Goal: Transaction & Acquisition: Purchase product/service

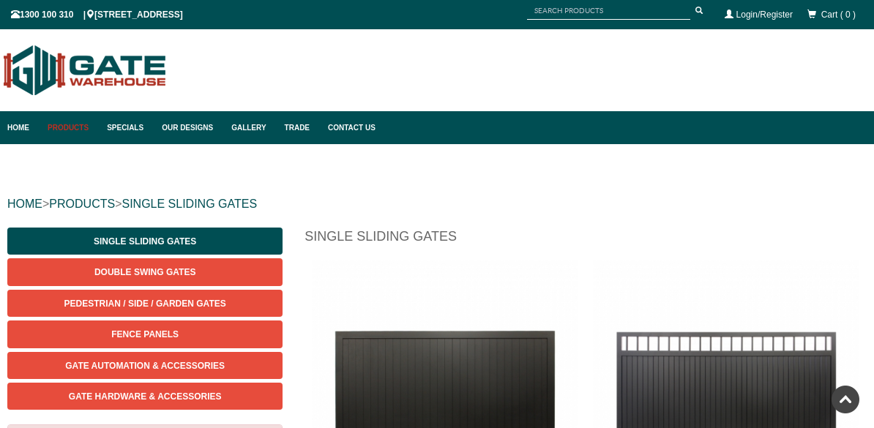
click at [195, 352] on link "Gate Automation & Accessories" at bounding box center [144, 365] width 275 height 27
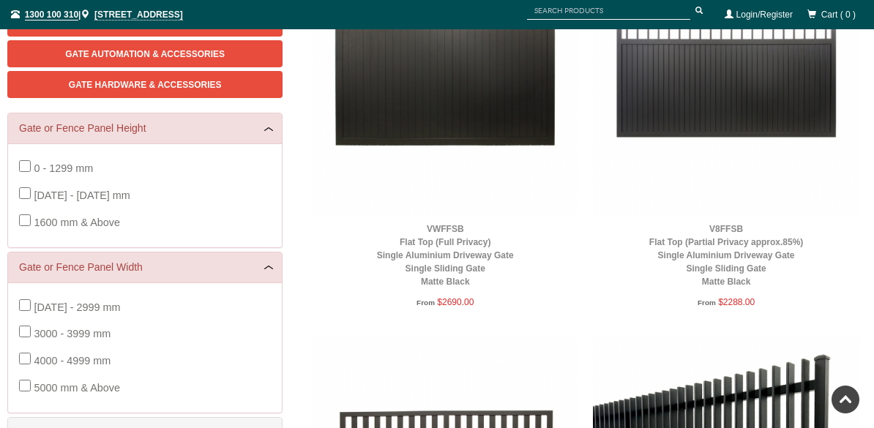
scroll to position [290, 0]
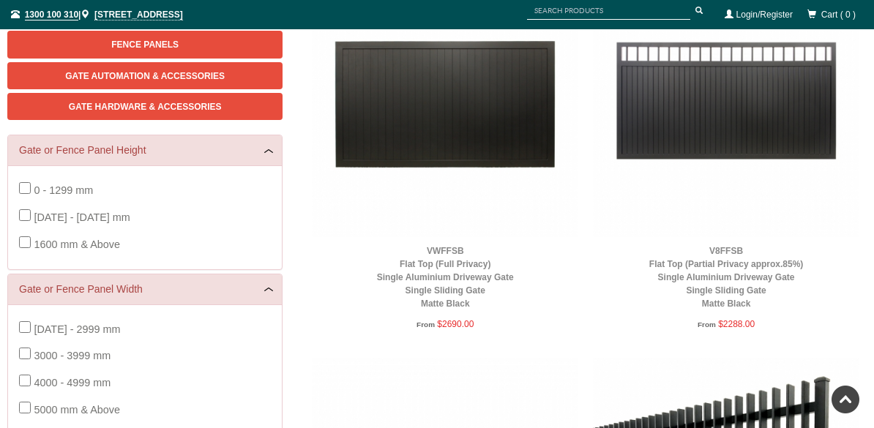
click at [109, 216] on span "[DATE] - [DATE] mm" at bounding box center [82, 218] width 96 height 12
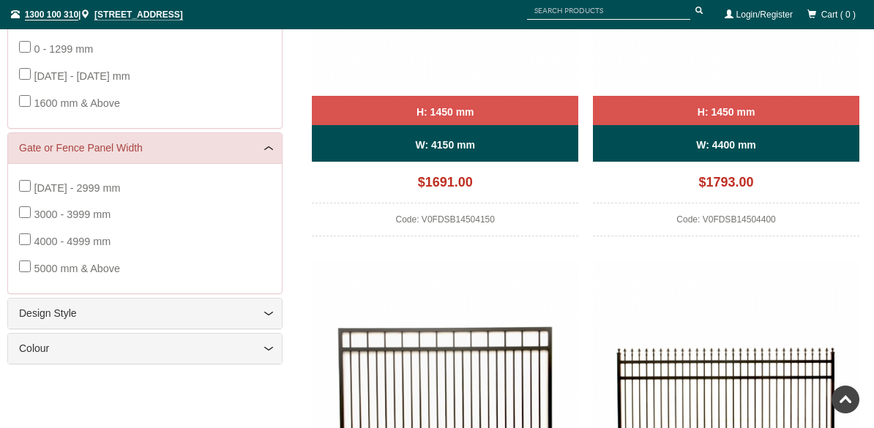
scroll to position [430, 0]
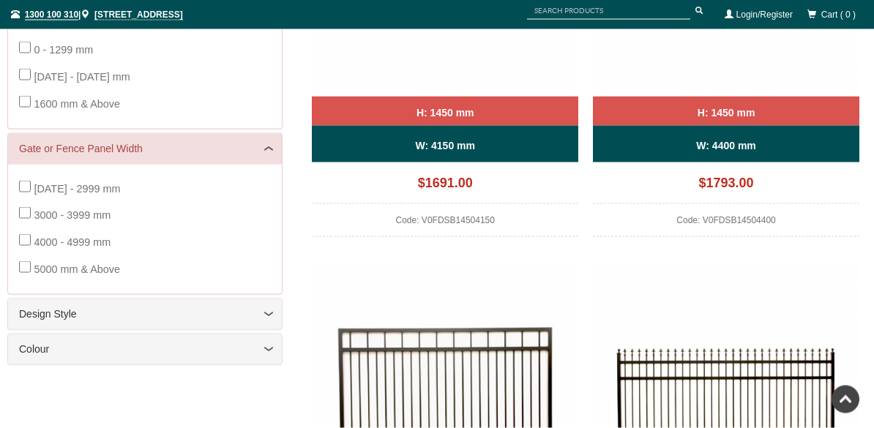
click at [268, 307] on link "Design Style" at bounding box center [145, 314] width 252 height 15
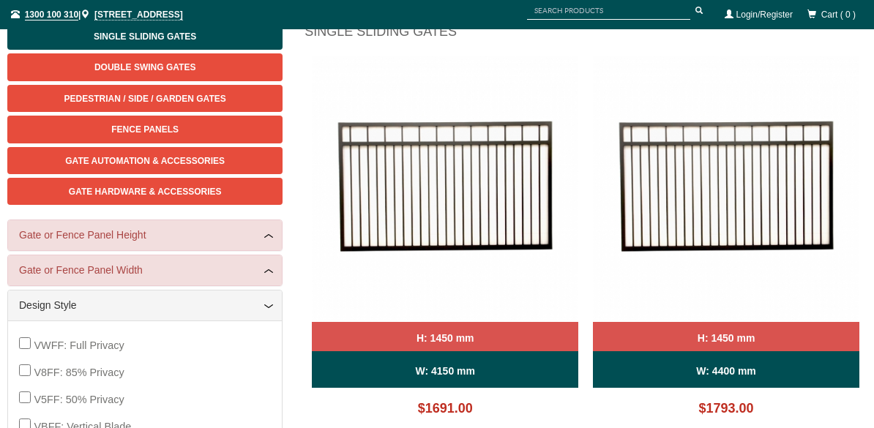
scroll to position [204, 0]
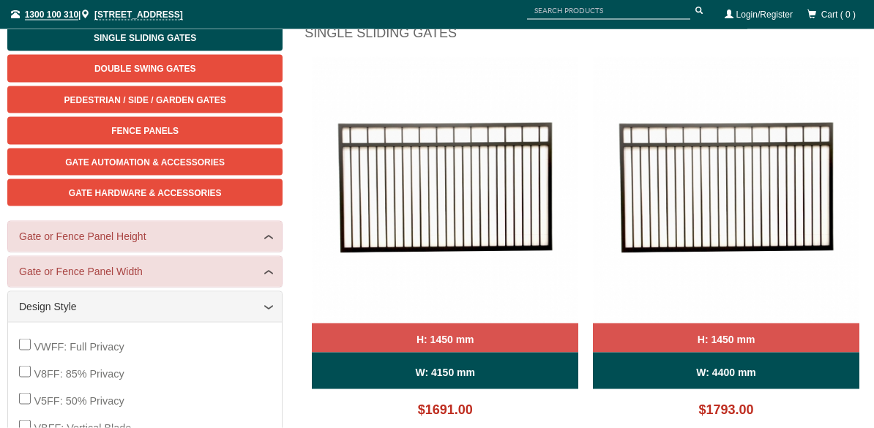
click at [270, 236] on link "Gate or Fence Panel Height" at bounding box center [145, 236] width 252 height 15
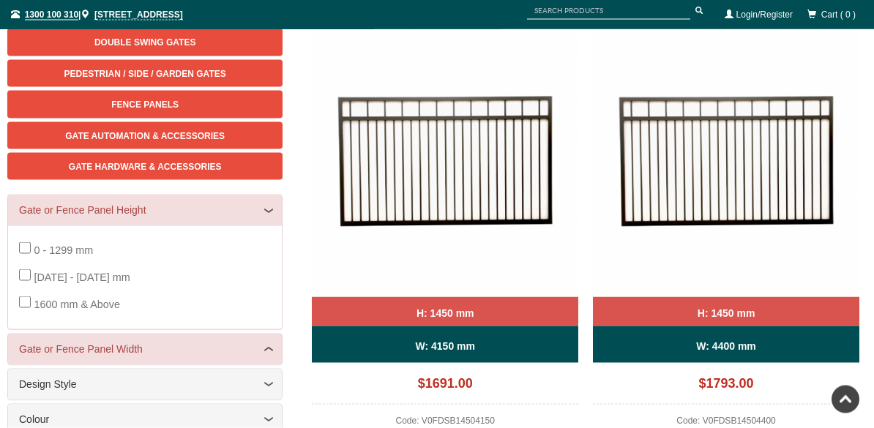
scroll to position [234, 0]
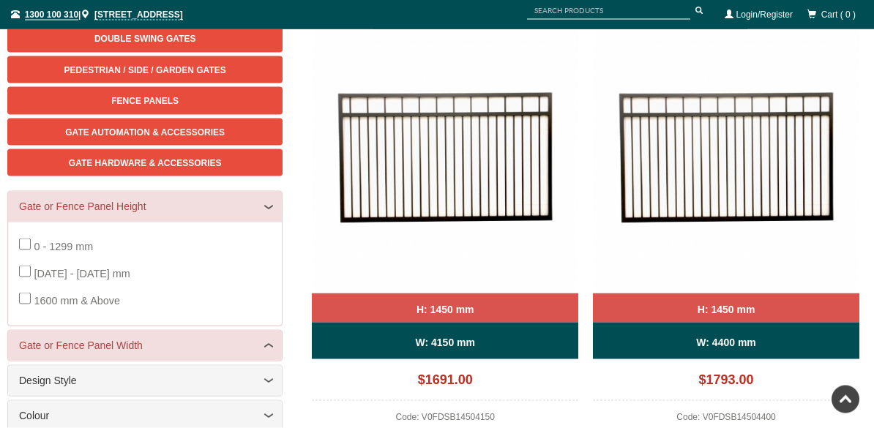
click at [269, 340] on link "Gate or Fence Panel Width" at bounding box center [145, 345] width 252 height 15
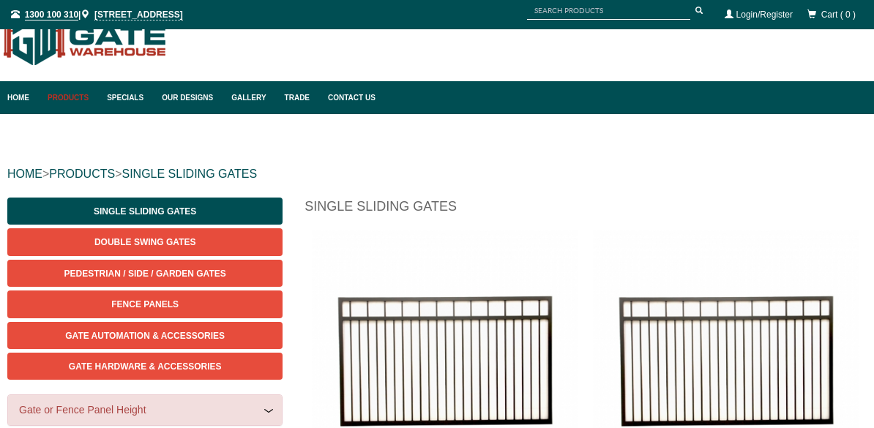
scroll to position [0, 0]
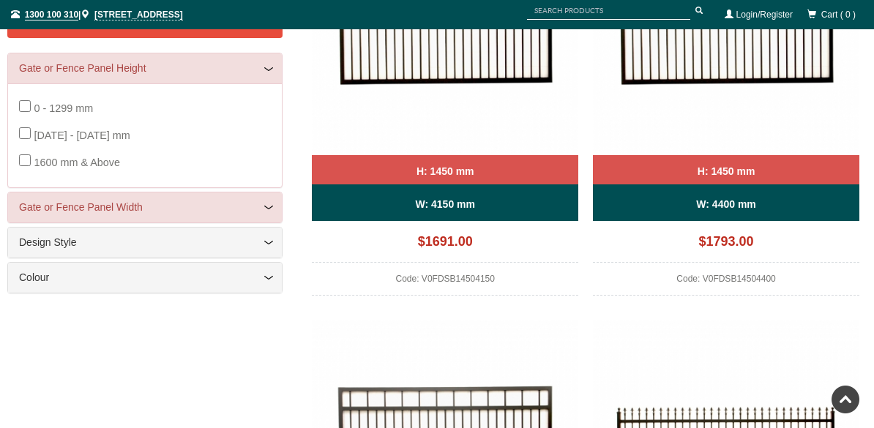
scroll to position [433, 0]
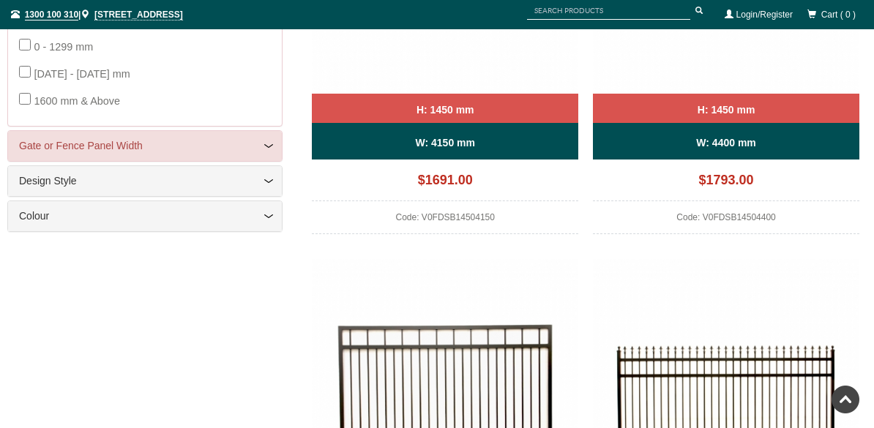
click at [279, 146] on div "Gate or Fence Panel Width" at bounding box center [145, 146] width 274 height 30
click at [268, 146] on link "Gate or Fence Panel Width" at bounding box center [145, 145] width 252 height 15
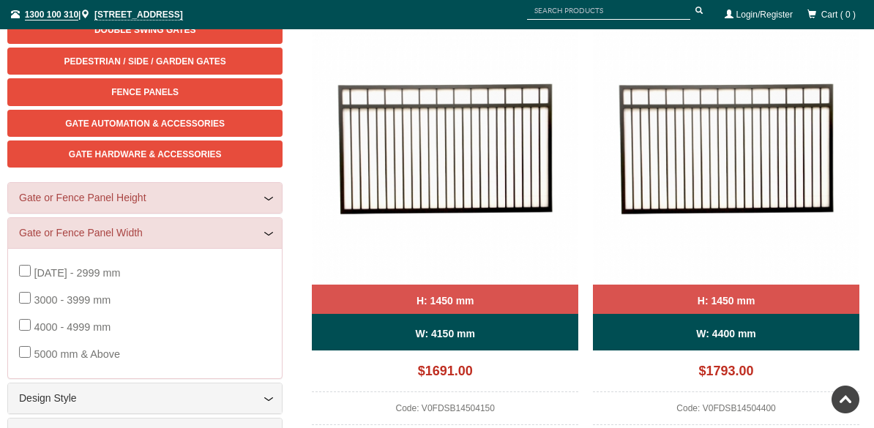
scroll to position [243, 0]
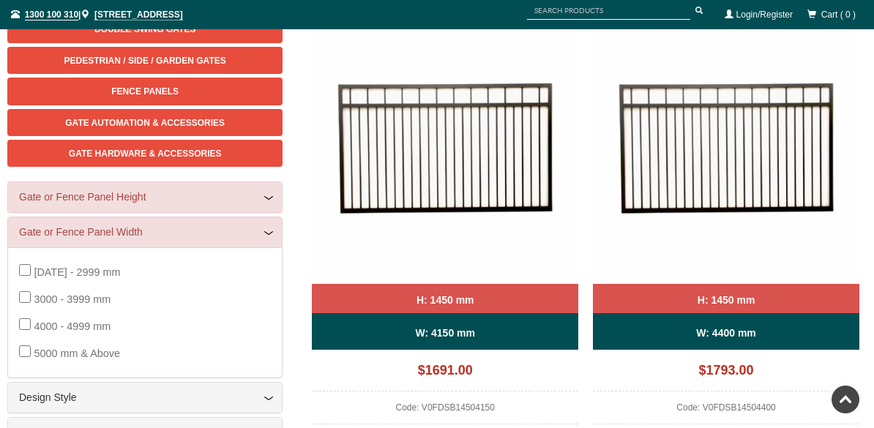
click at [269, 233] on link "Gate or Fence Panel Width" at bounding box center [145, 232] width 252 height 15
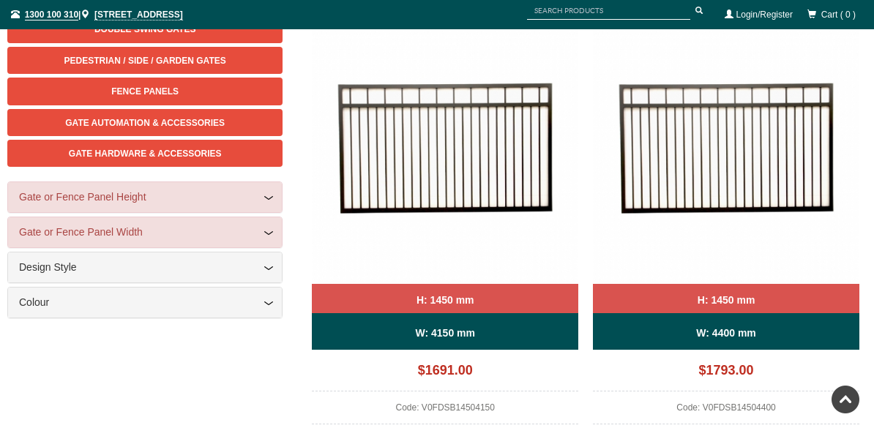
click at [269, 231] on link "Gate or Fence Panel Width" at bounding box center [145, 232] width 252 height 15
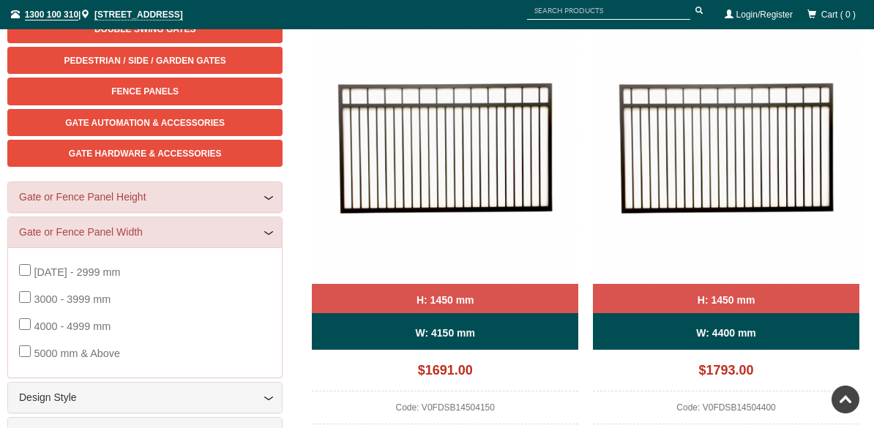
click at [62, 354] on span "5000 mm & Above" at bounding box center [77, 354] width 86 height 12
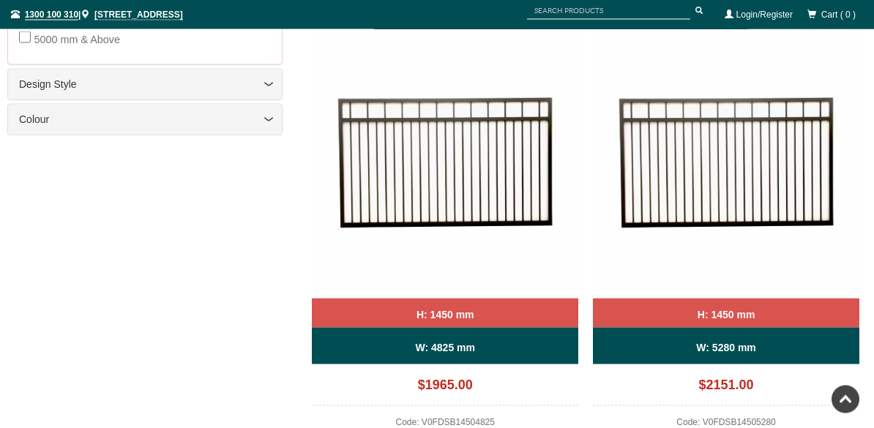
scroll to position [663, 0]
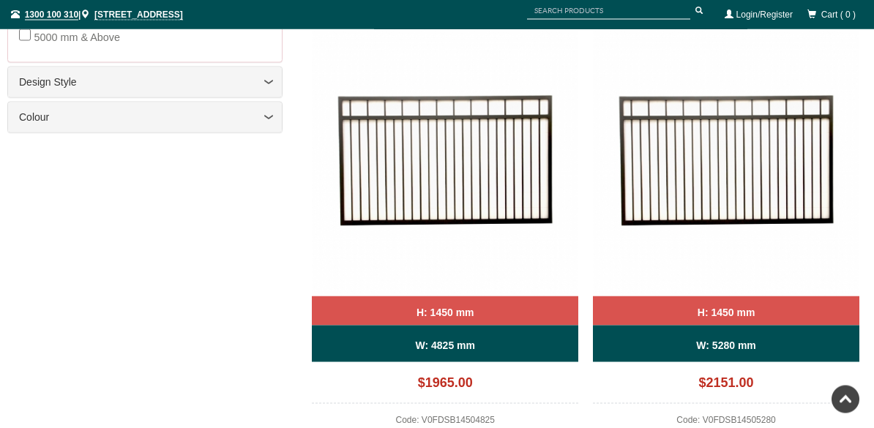
click at [847, 194] on img at bounding box center [726, 163] width 266 height 266
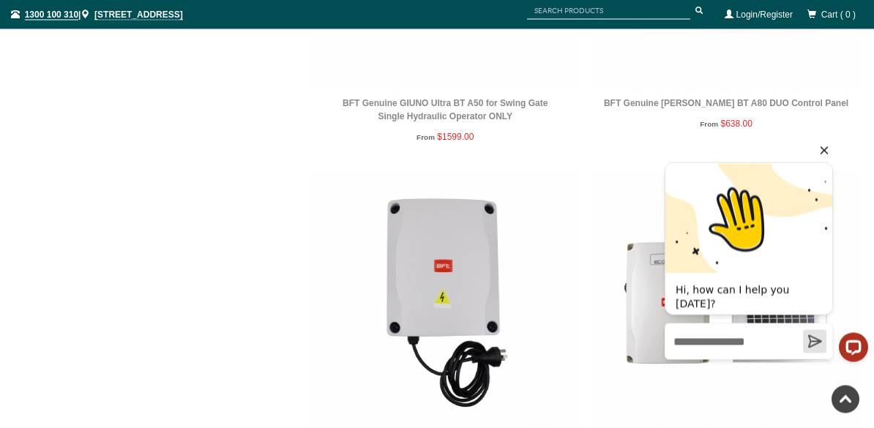
scroll to position [1829, 0]
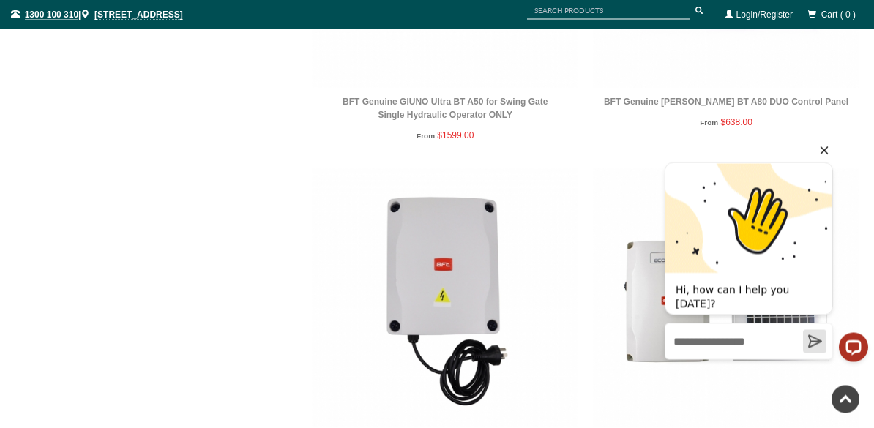
click at [827, 146] on icon "Hide greeting" at bounding box center [825, 150] width 8 height 8
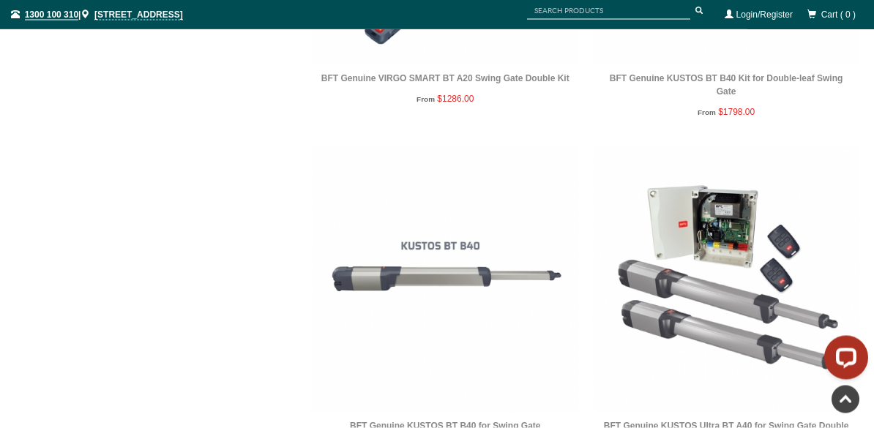
scroll to position [785, 0]
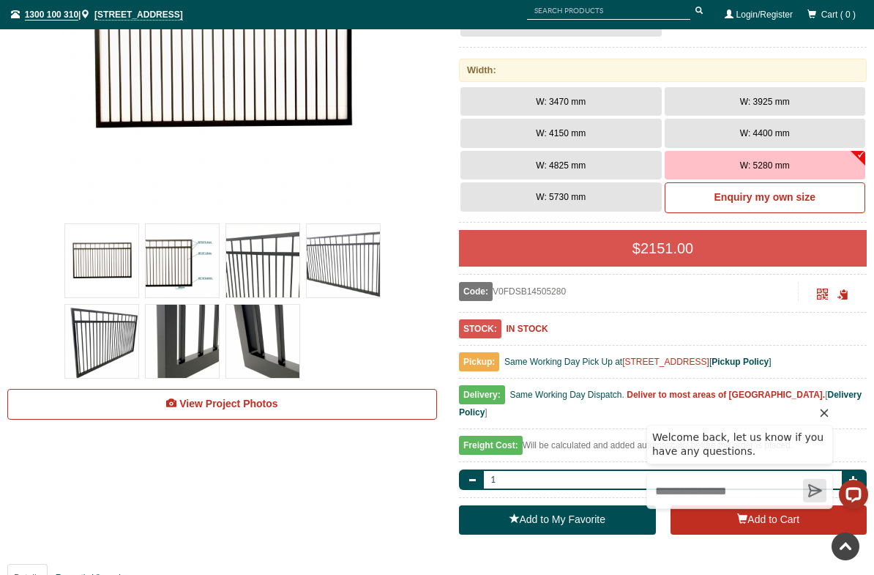
scroll to position [352, 0]
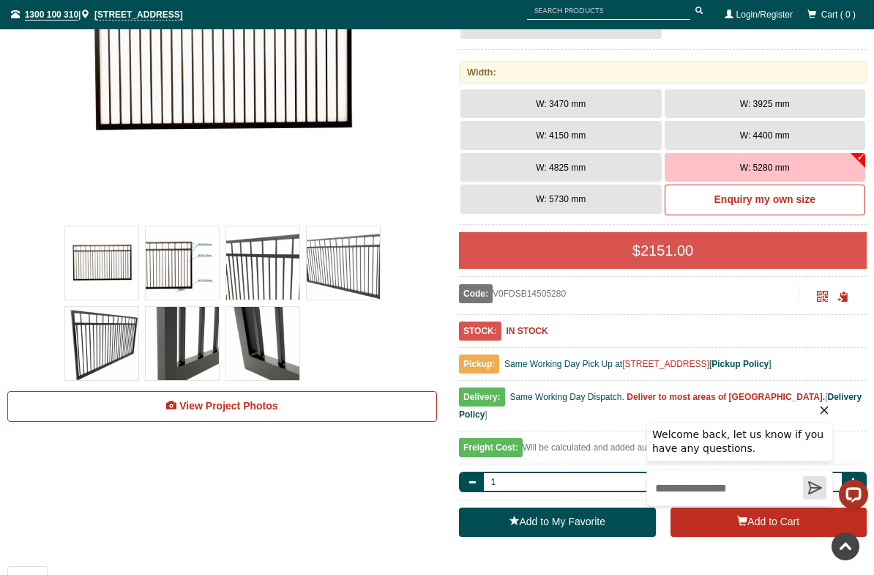
click at [844, 168] on button "W: 5280 mm" at bounding box center [765, 167] width 201 height 29
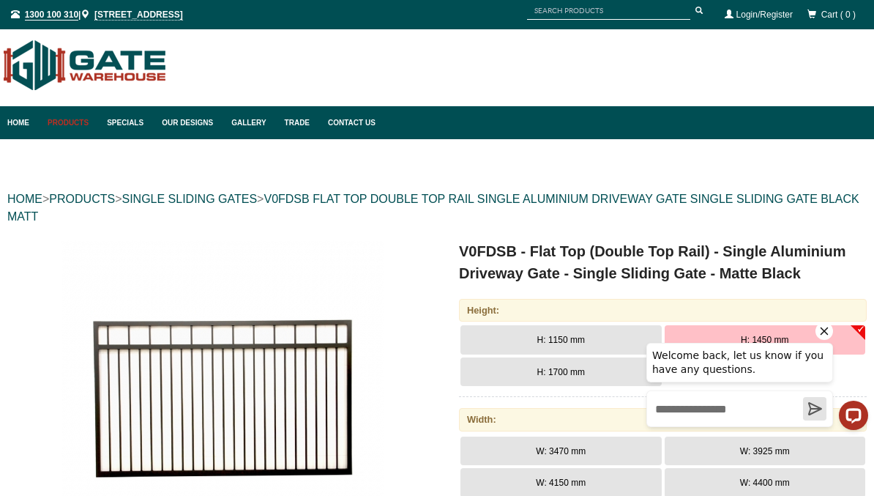
scroll to position [0, 0]
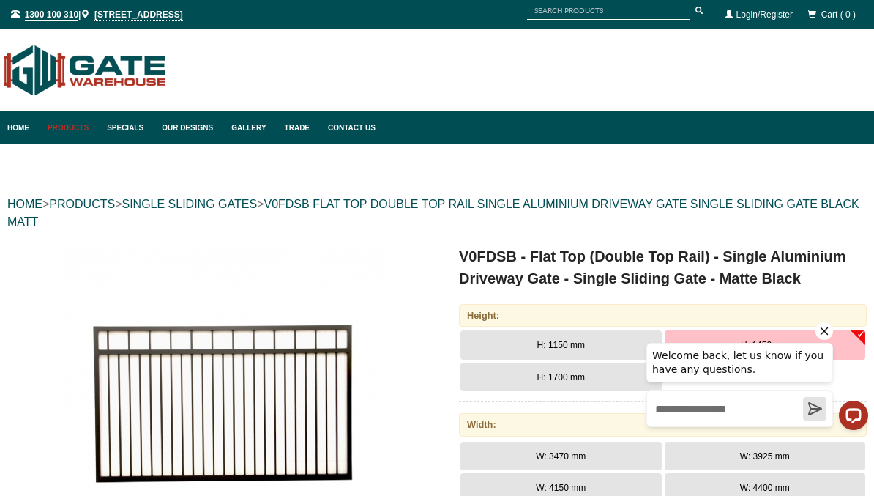
click at [26, 134] on link "Home" at bounding box center [23, 127] width 33 height 33
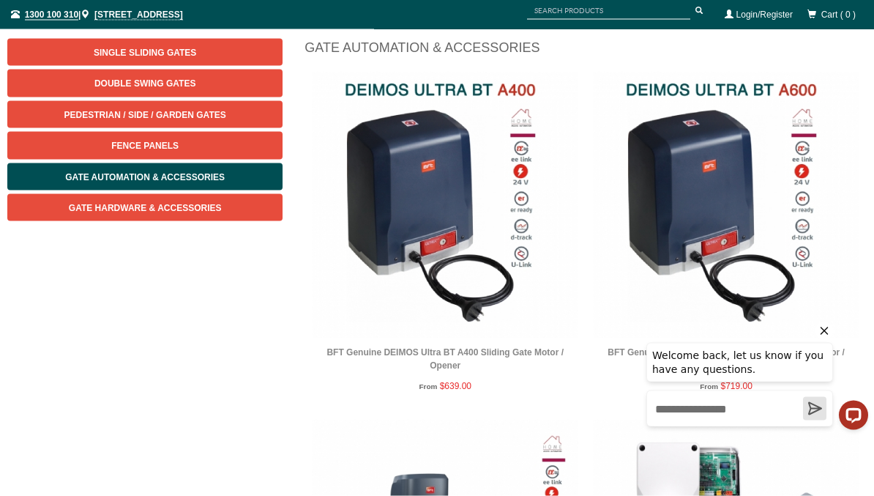
scroll to position [189, 0]
click at [767, 131] on img at bounding box center [726, 205] width 266 height 266
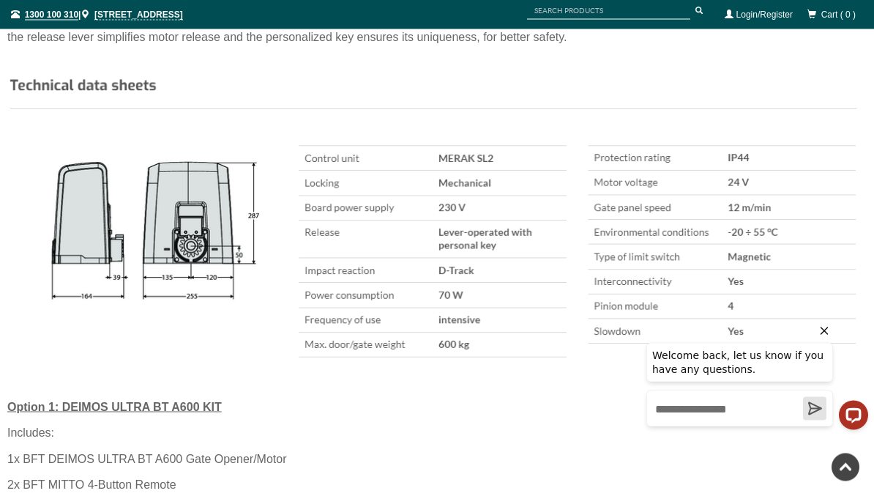
scroll to position [1106, 0]
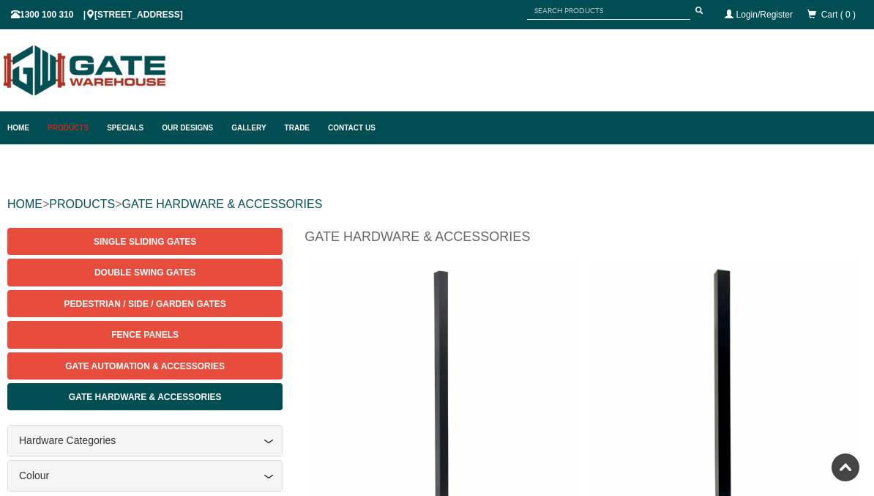
scroll to position [228, 0]
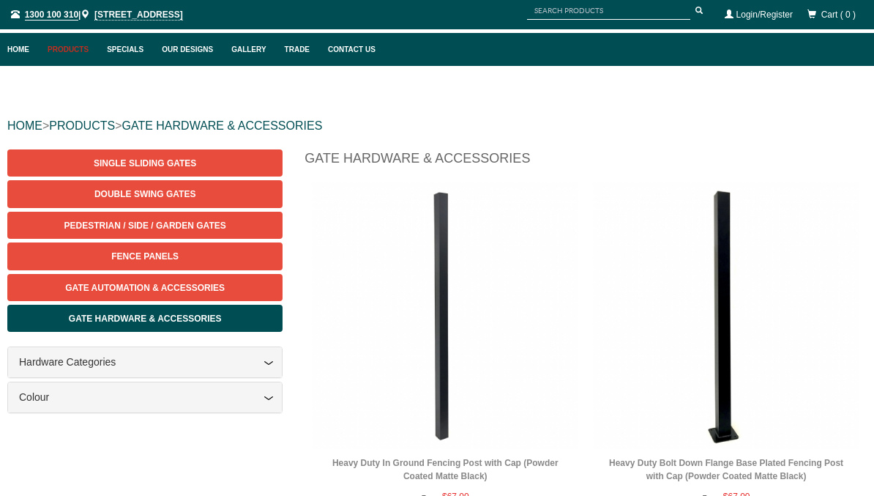
scroll to position [67, 0]
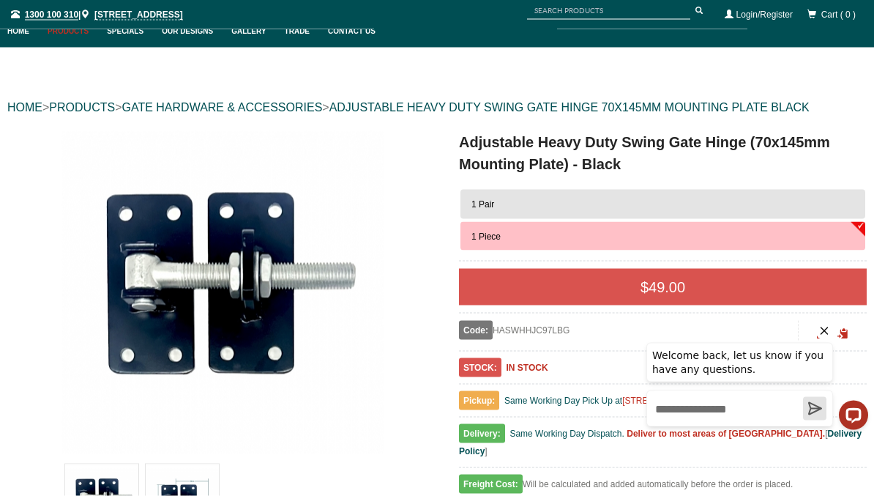
scroll to position [98, 0]
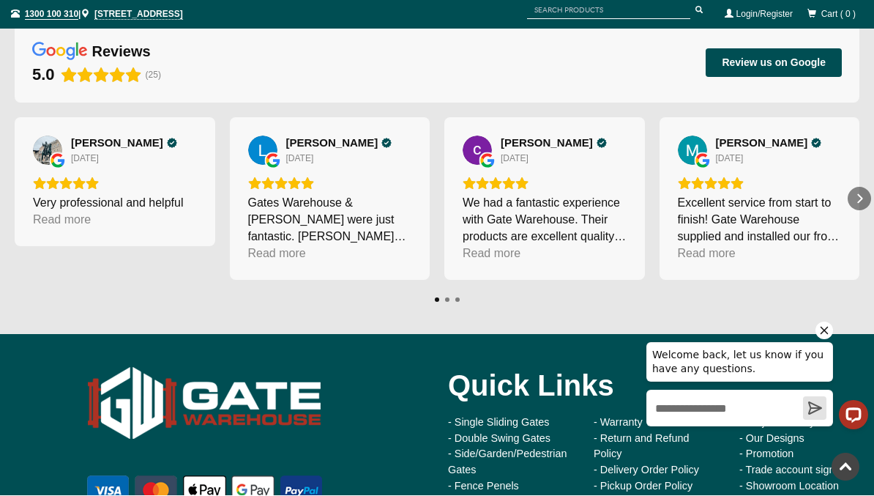
scroll to position [7447, 0]
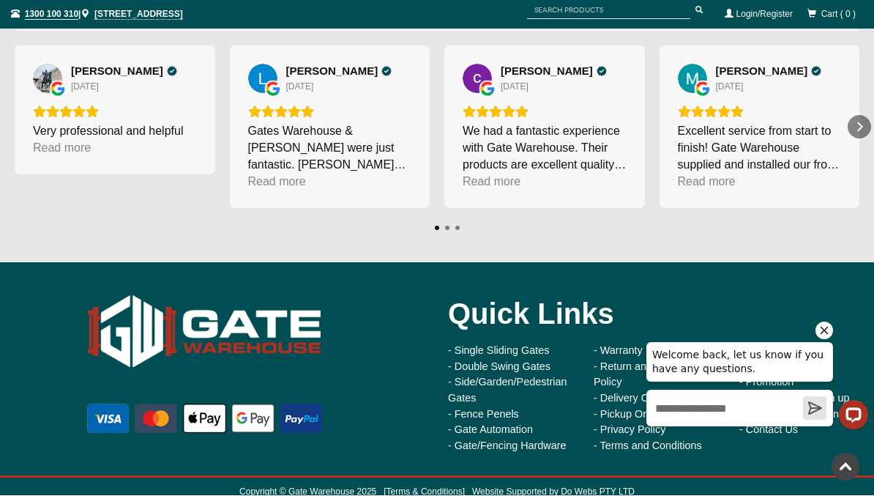
click at [822, 332] on icon "Hide greeting" at bounding box center [825, 331] width 8 height 8
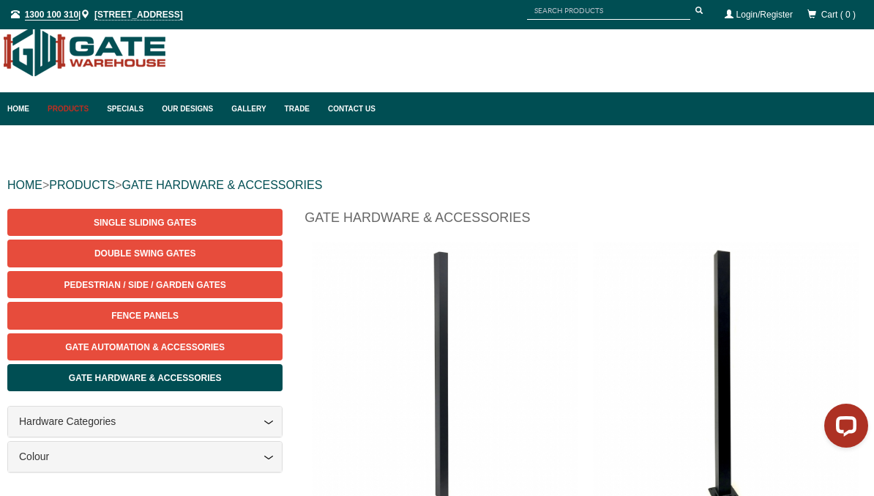
scroll to position [0, 0]
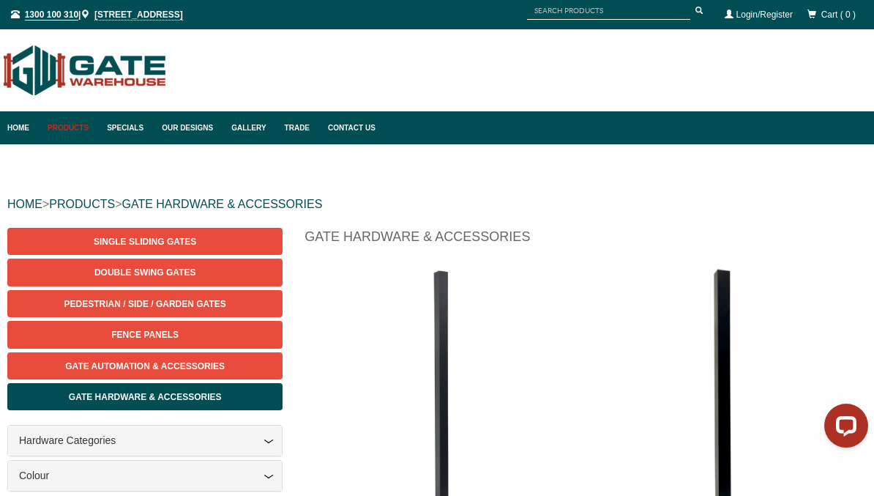
click at [251, 364] on link "Gate Automation & Accessories" at bounding box center [144, 365] width 275 height 27
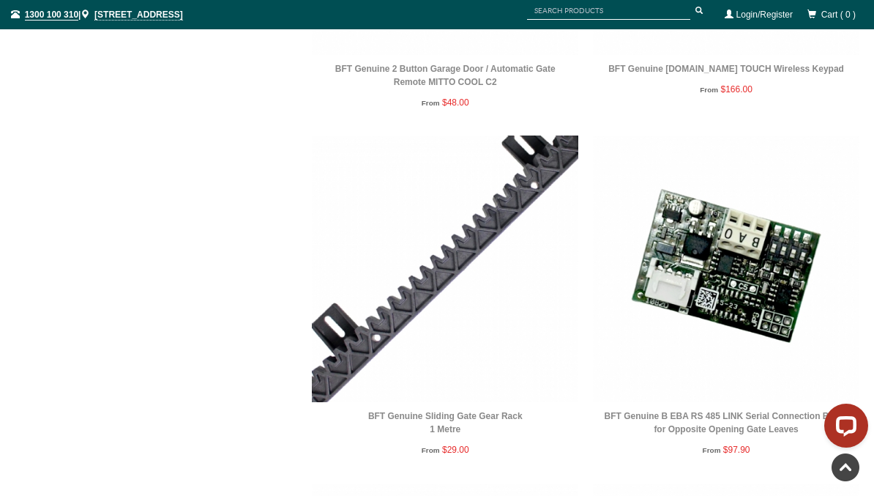
scroll to position [3928, 0]
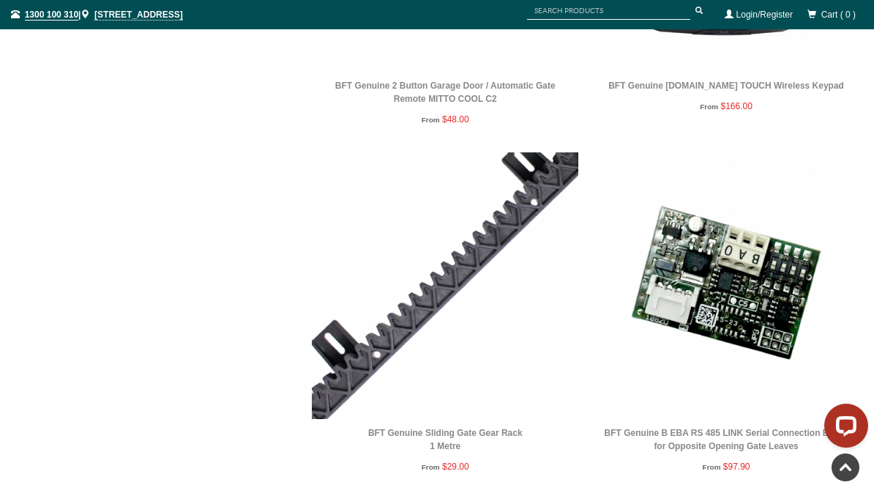
click at [449, 276] on img at bounding box center [445, 285] width 266 height 266
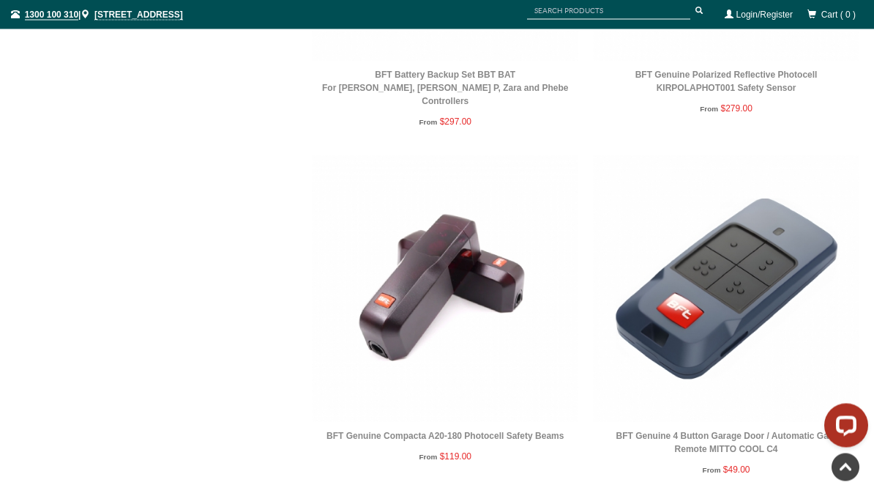
scroll to position [3224, 0]
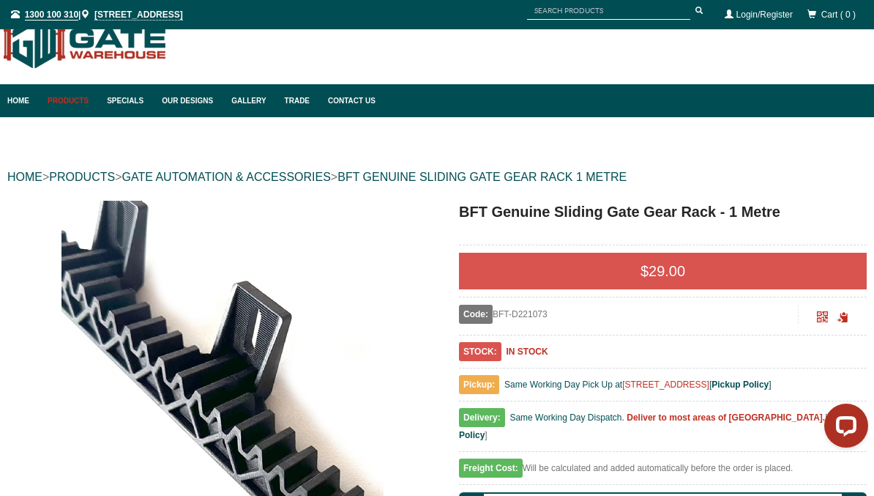
scroll to position [26, 0]
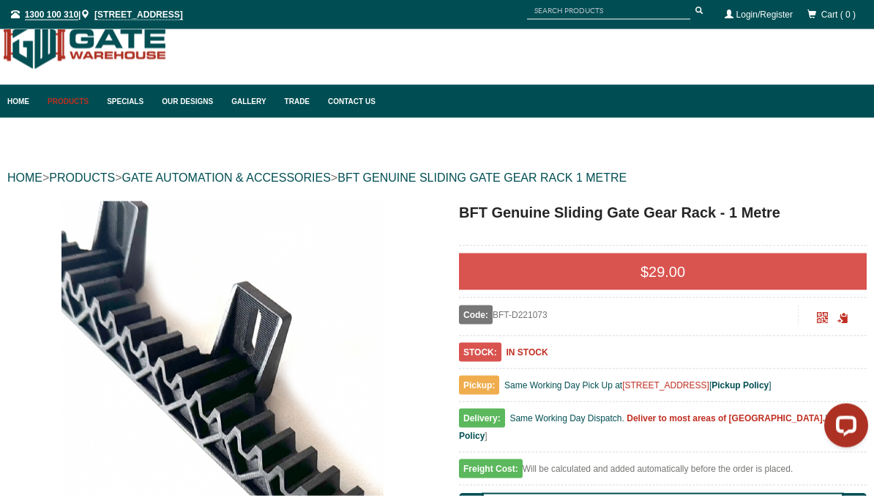
click at [614, 198] on div "HOME > PRODUCTS > GATE AUTOMATION & ACCESSORIES > BFT GENUINE SLIDING GATE GEAR…" at bounding box center [436, 177] width 859 height 47
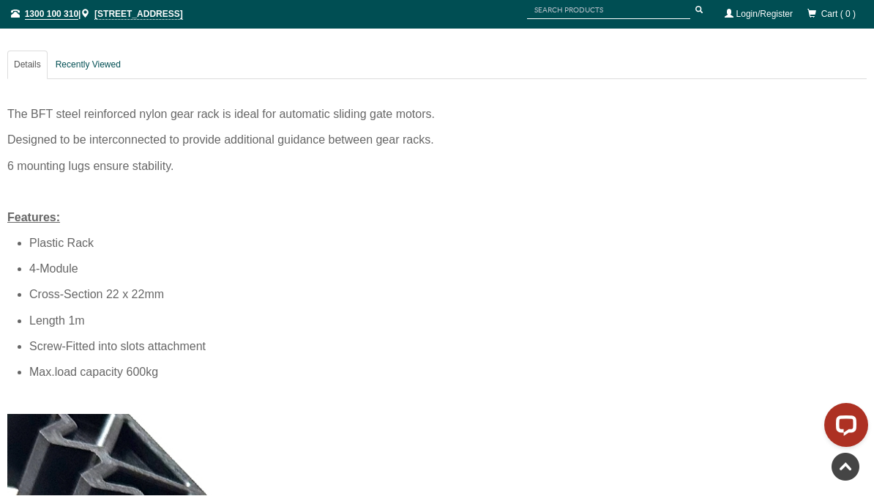
scroll to position [689, 0]
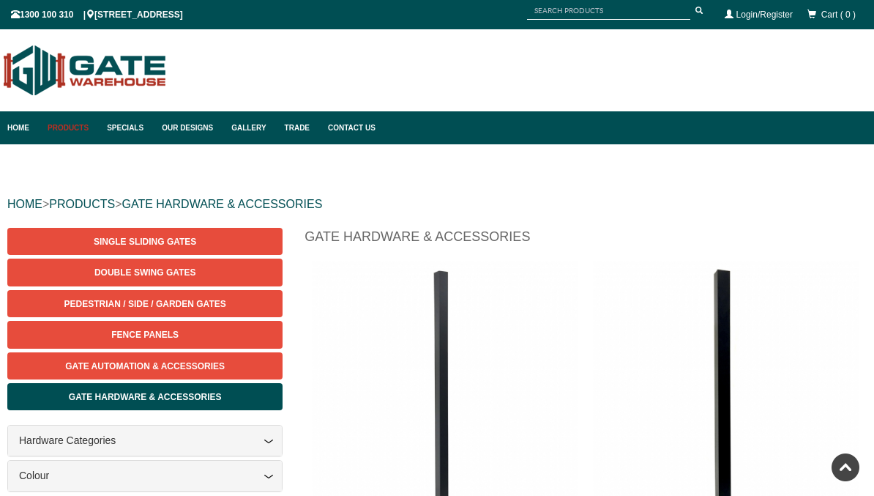
scroll to position [228, 0]
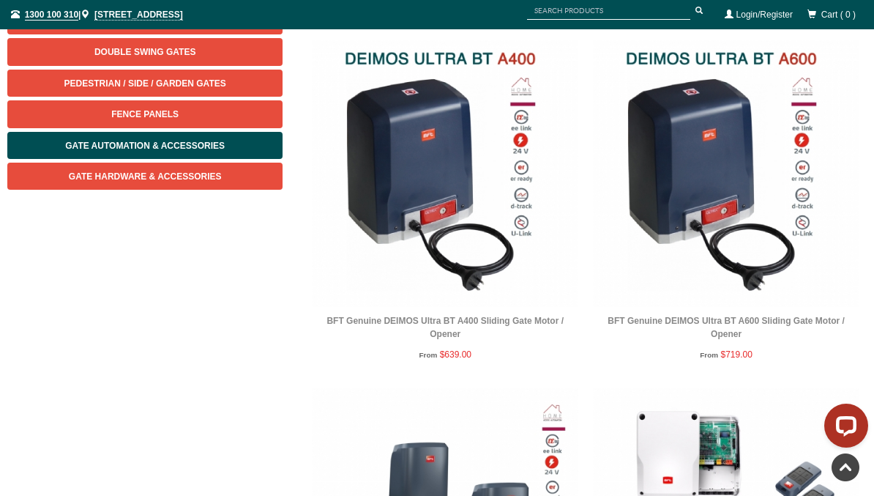
click at [681, 198] on img at bounding box center [726, 173] width 266 height 266
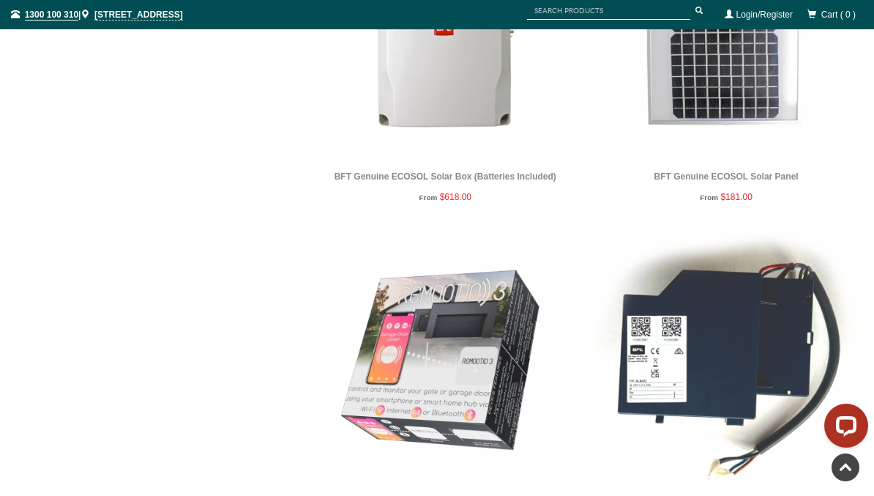
scroll to position [2436, 0]
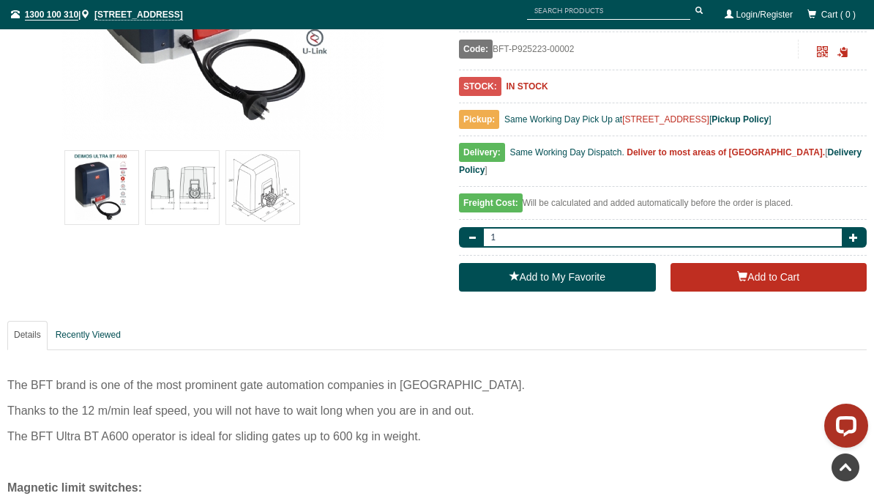
scroll to position [409, 0]
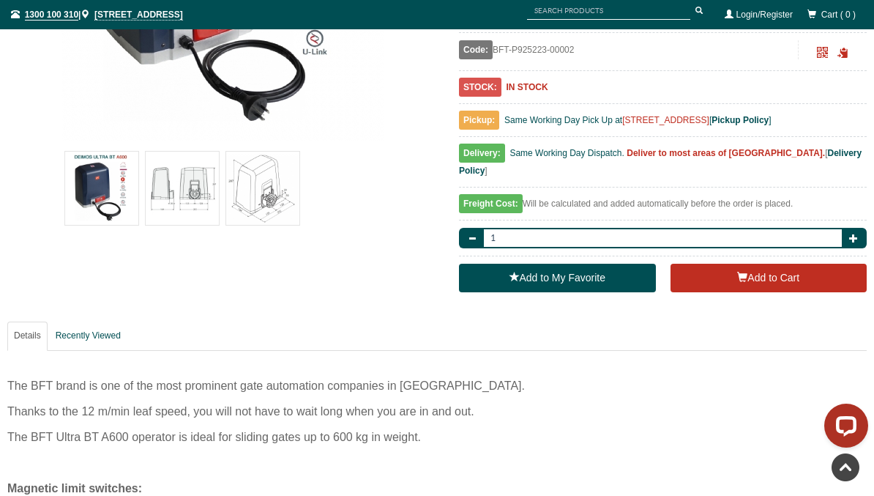
click at [194, 192] on img at bounding box center [182, 188] width 73 height 73
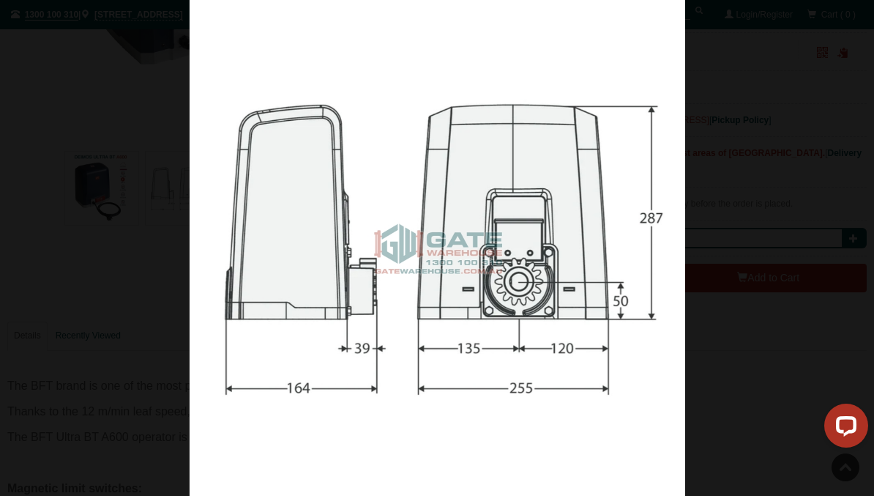
click at [526, 195] on img at bounding box center [438, 248] width 496 height 496
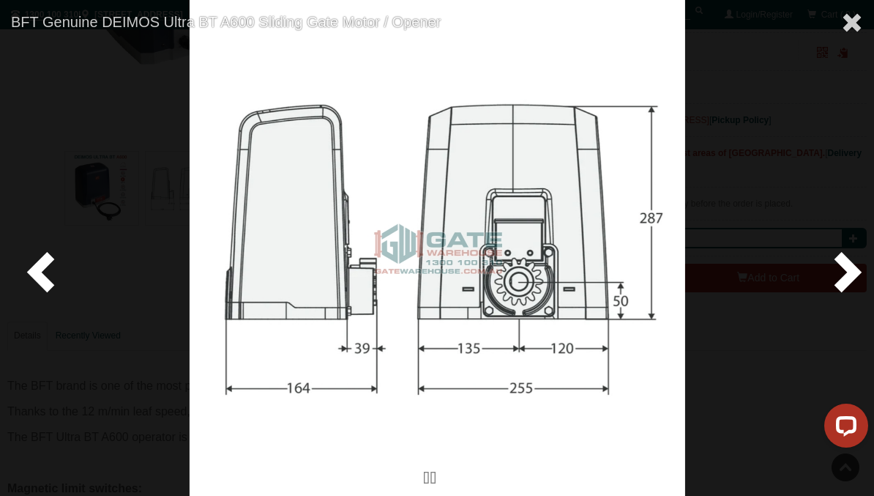
click at [310, 351] on img at bounding box center [438, 248] width 496 height 496
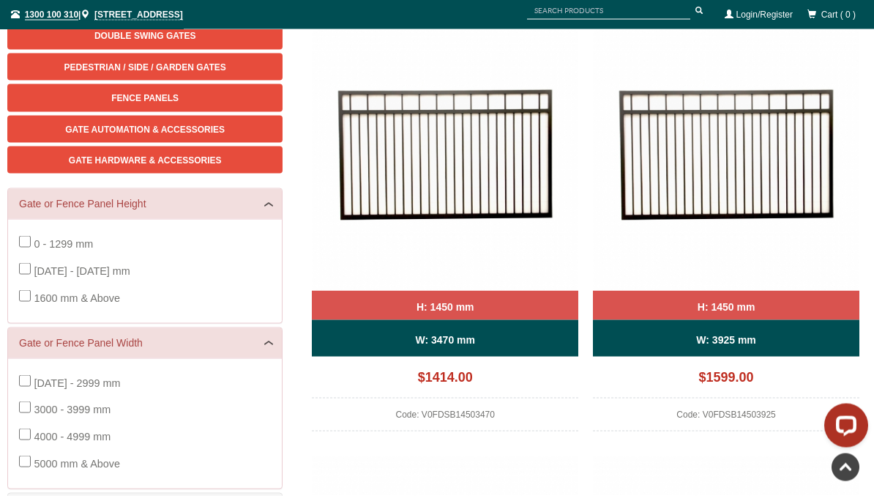
scroll to position [237, 0]
click at [75, 457] on span "5000 mm & Above" at bounding box center [77, 463] width 86 height 12
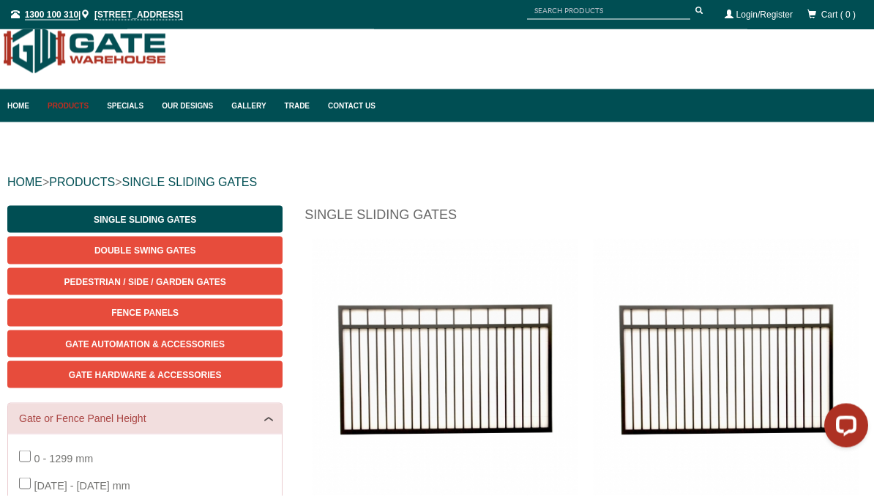
scroll to position [23, 0]
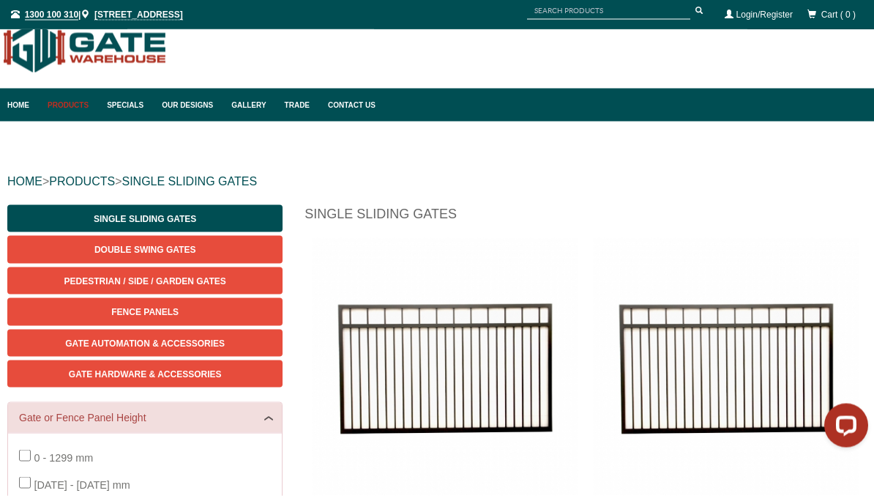
click at [268, 378] on link "Gate Hardware & Accessories" at bounding box center [144, 373] width 275 height 27
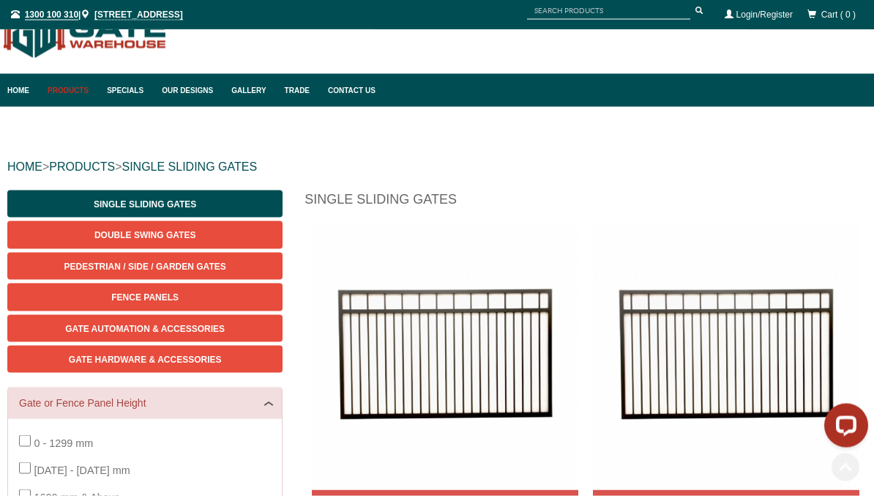
scroll to position [0, 0]
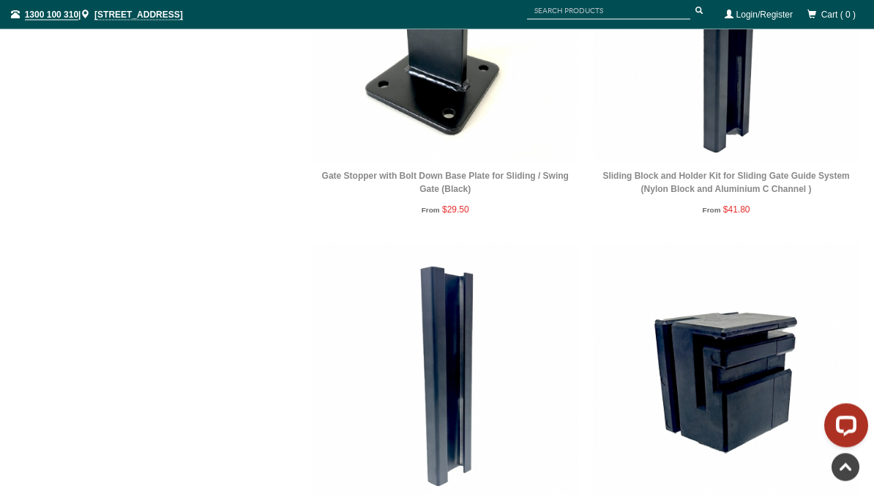
scroll to position [3493, 0]
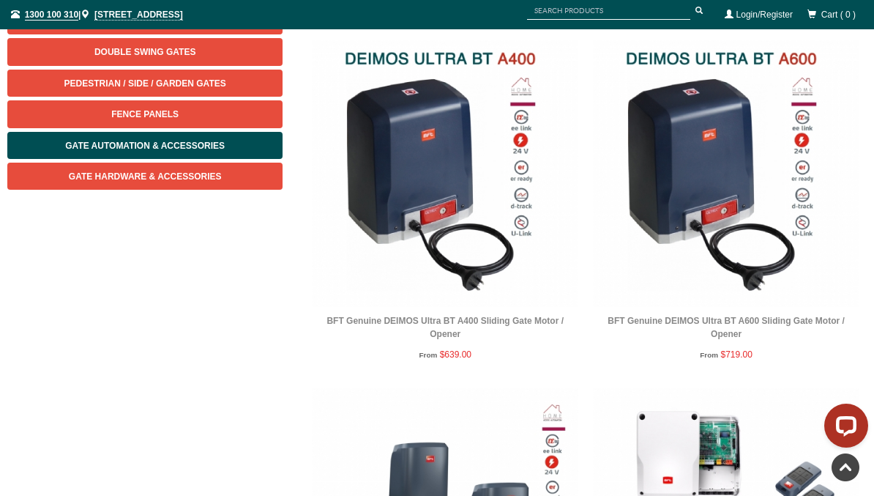
click at [409, 158] on img at bounding box center [445, 173] width 266 height 266
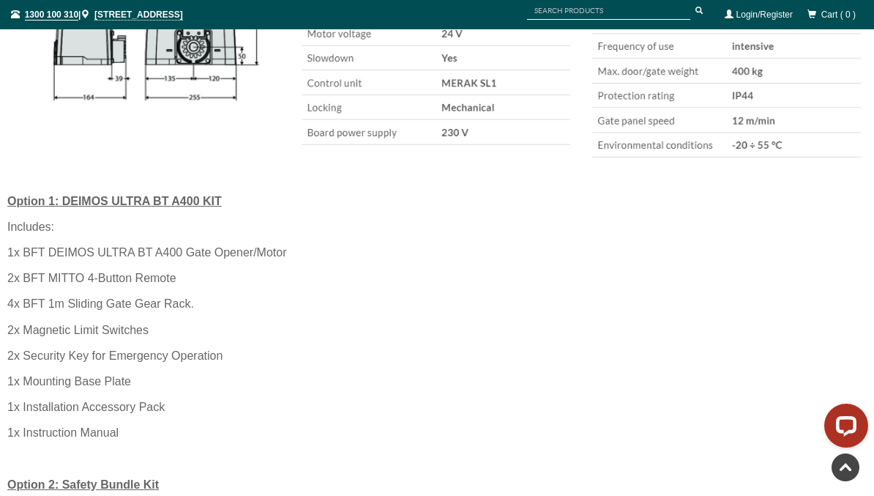
scroll to position [1413, 0]
